Goal: Transaction & Acquisition: Purchase product/service

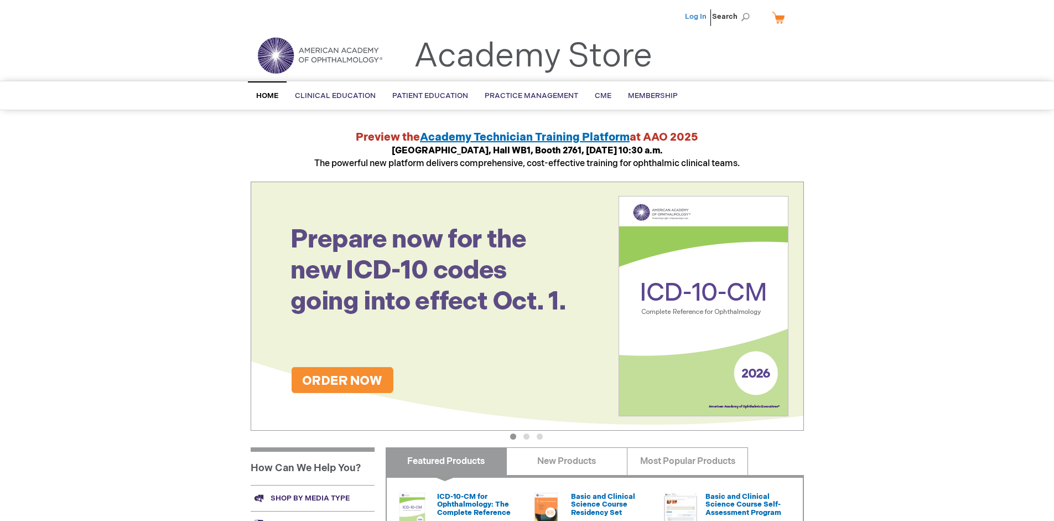
click at [697, 17] on link "Log In" at bounding box center [696, 16] width 22 height 9
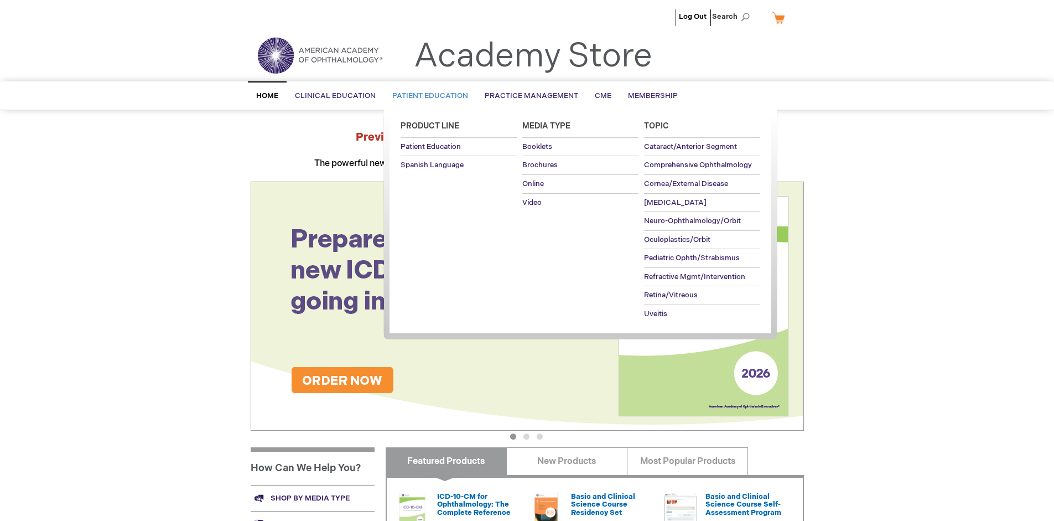
click at [427, 96] on span "Patient Education" at bounding box center [430, 95] width 76 height 9
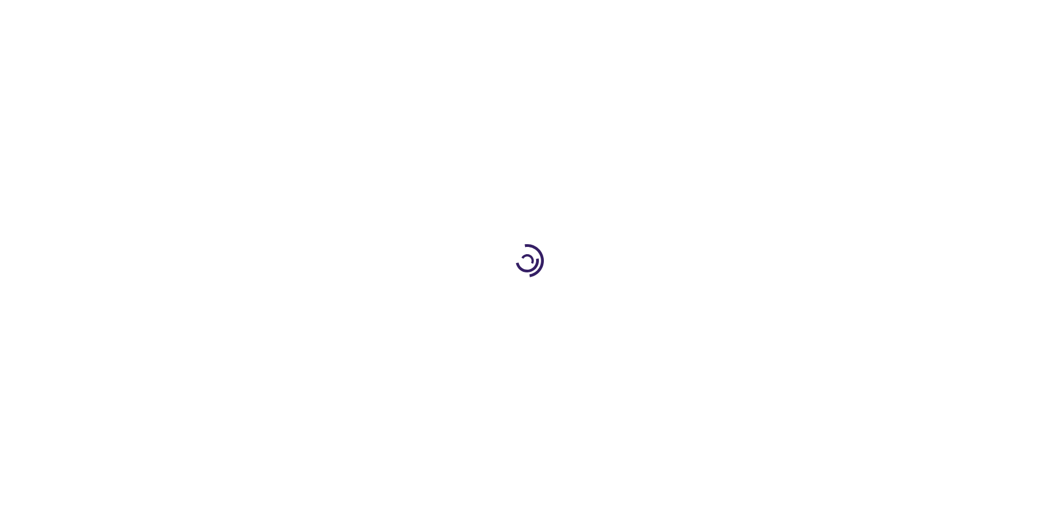
click at [698, 299] on span "Add to Cart" at bounding box center [692, 298] width 45 height 11
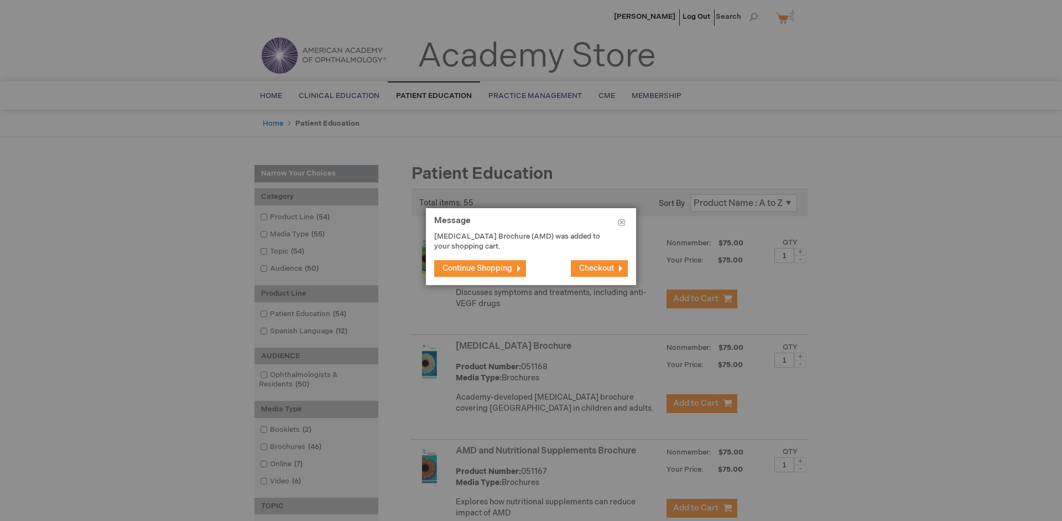
click at [478, 268] on span "Continue Shopping" at bounding box center [478, 267] width 70 height 9
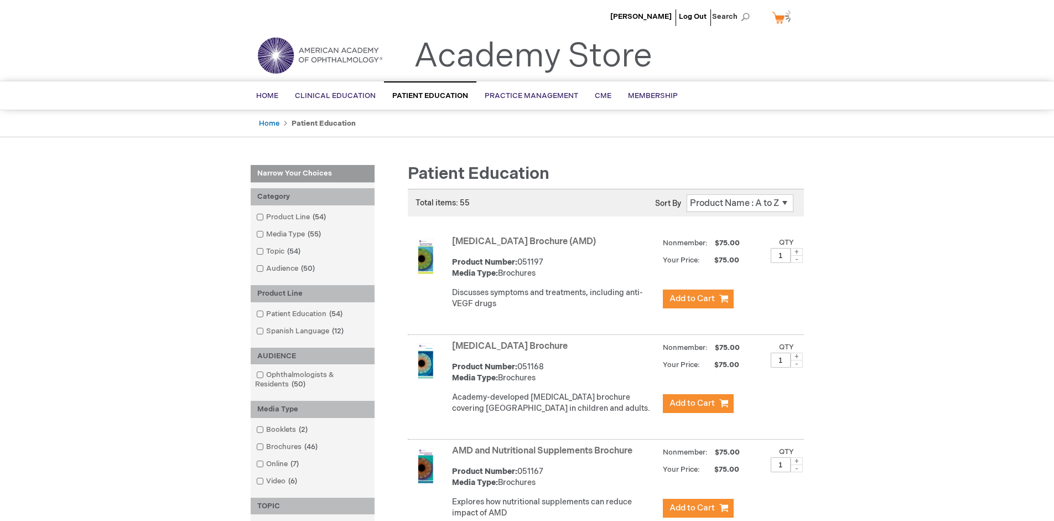
click at [544, 456] on link "AMD and Nutritional Supplements Brochure" at bounding box center [542, 450] width 180 height 11
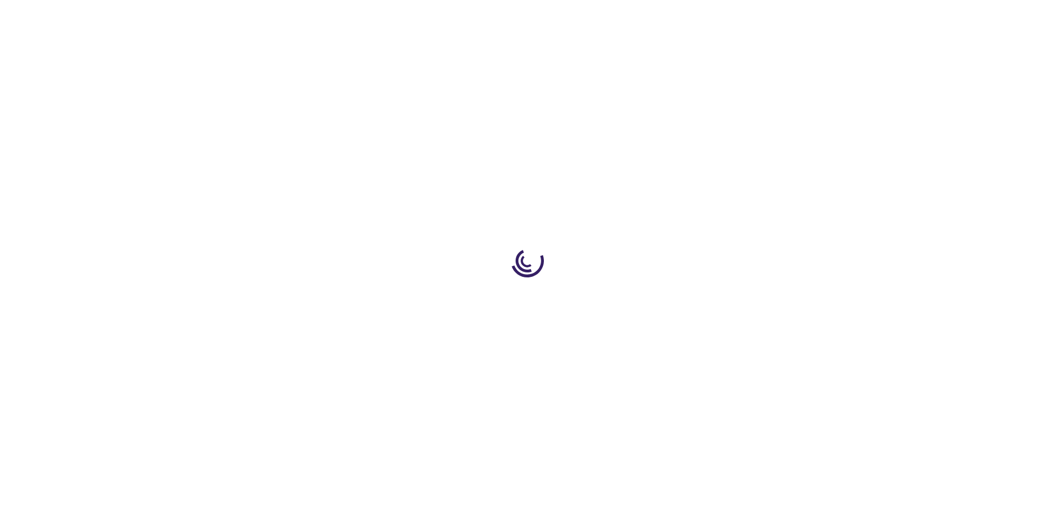
type input "1"
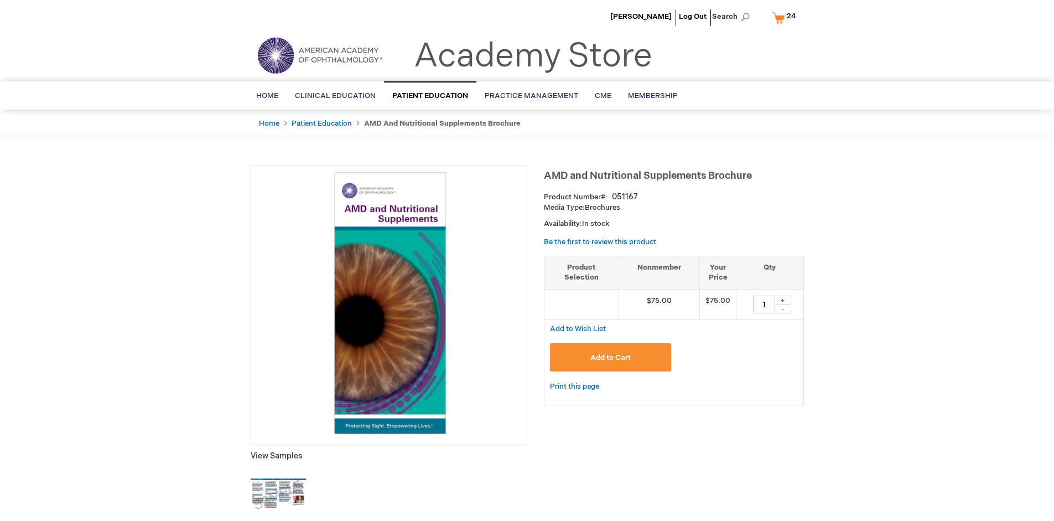
click at [610, 357] on span "Add to Cart" at bounding box center [610, 357] width 40 height 9
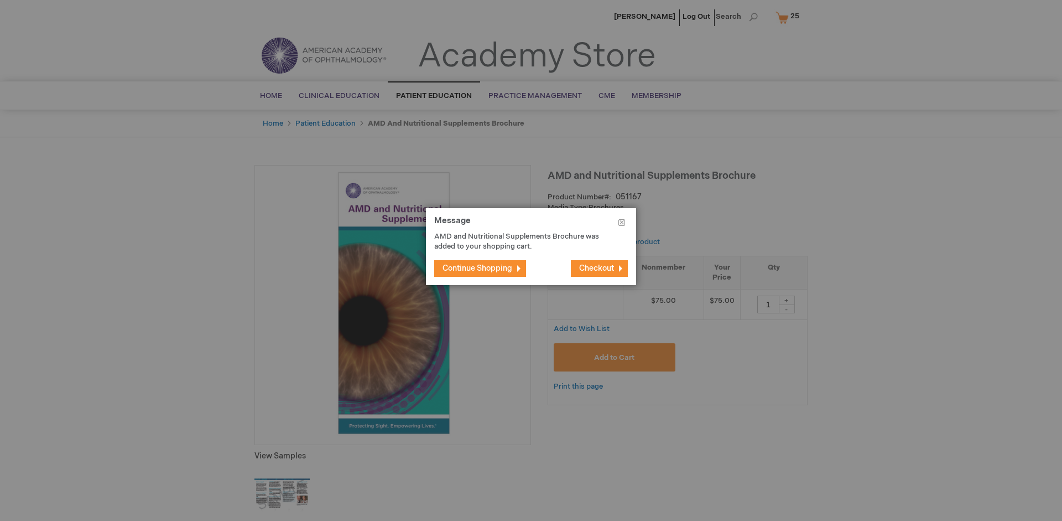
click at [478, 268] on span "Continue Shopping" at bounding box center [478, 267] width 70 height 9
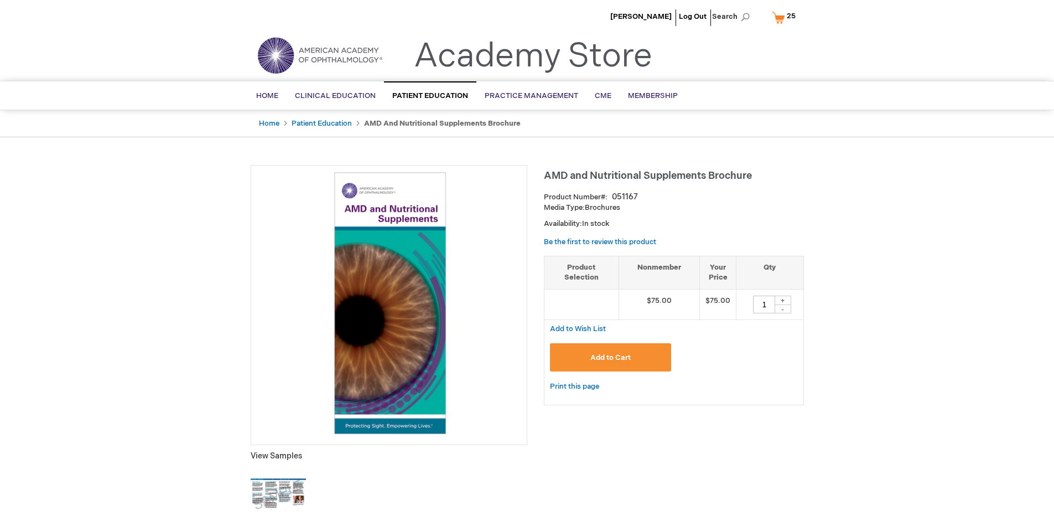
click at [786, 17] on span "25 25 items" at bounding box center [791, 15] width 12 height 13
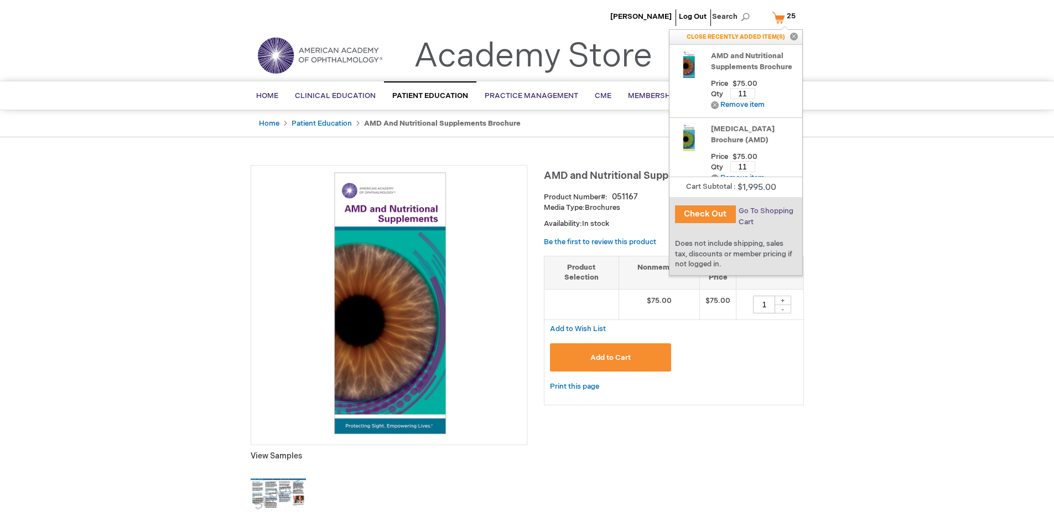
click at [765, 211] on span "Go To Shopping Cart" at bounding box center [766, 216] width 55 height 20
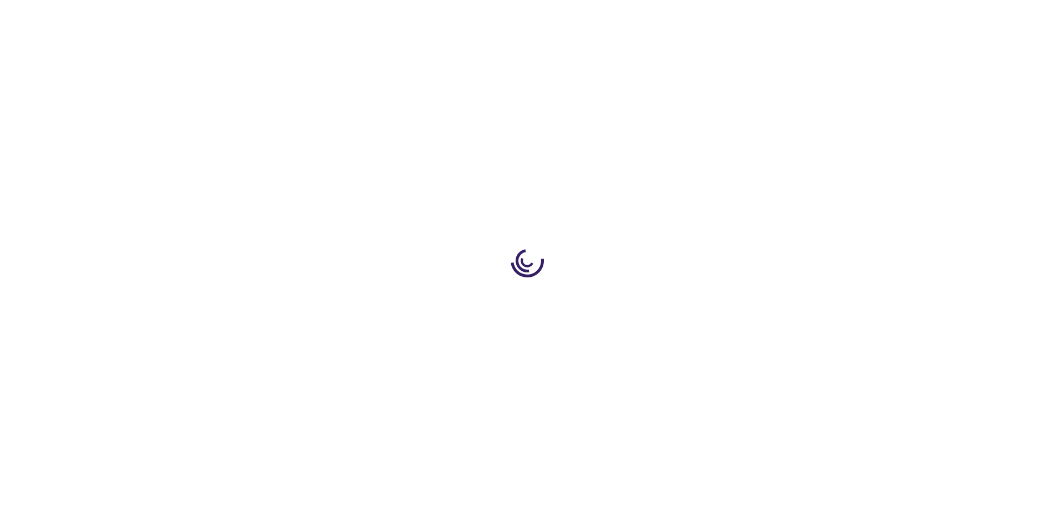
select select "US"
select select "41"
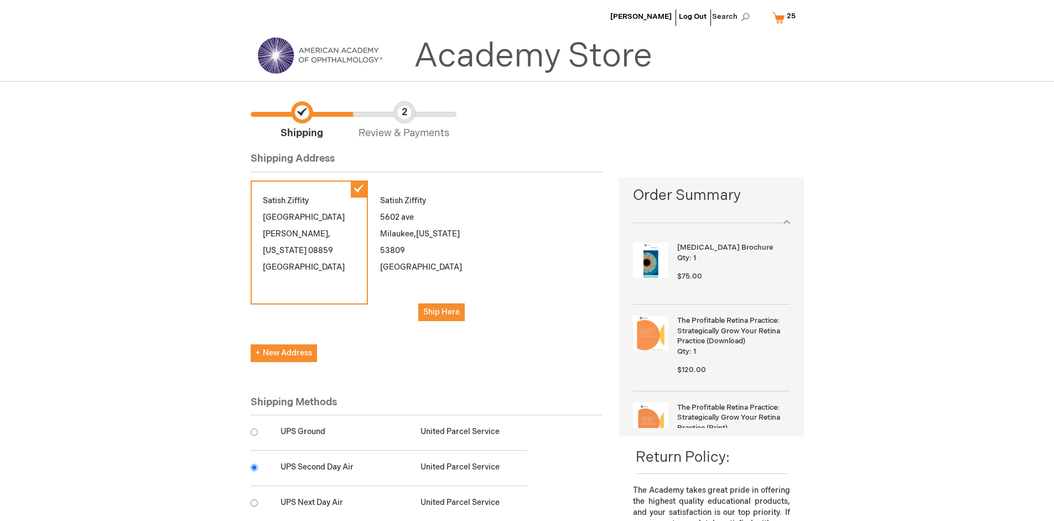
click at [254, 467] on input "radio" at bounding box center [254, 467] width 7 height 7
